Goal: Information Seeking & Learning: Understand process/instructions

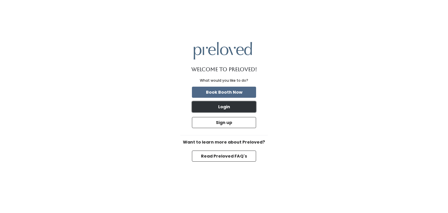
click at [211, 108] on button "Login" at bounding box center [224, 106] width 64 height 11
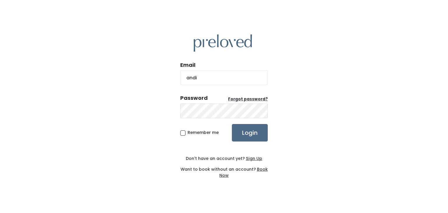
type input "andi11235@yahoo.com"
click at [232, 124] on input "Login" at bounding box center [250, 133] width 36 height 18
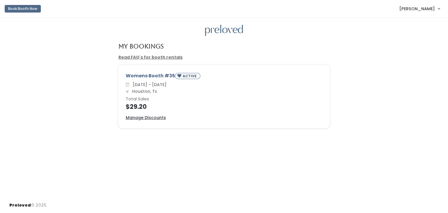
click at [427, 8] on span "[PERSON_NAME]" at bounding box center [418, 9] width 36 height 6
click at [160, 58] on link "Read FAQ's for booth rentals" at bounding box center [151, 57] width 64 height 6
click at [428, 10] on span "[PERSON_NAME]" at bounding box center [418, 9] width 36 height 6
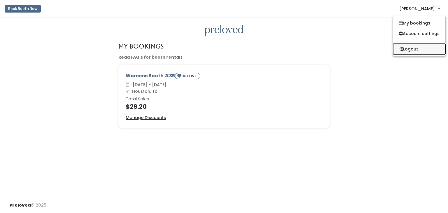
click at [410, 49] on button "Logout" at bounding box center [420, 49] width 52 height 11
